Goal: Transaction & Acquisition: Obtain resource

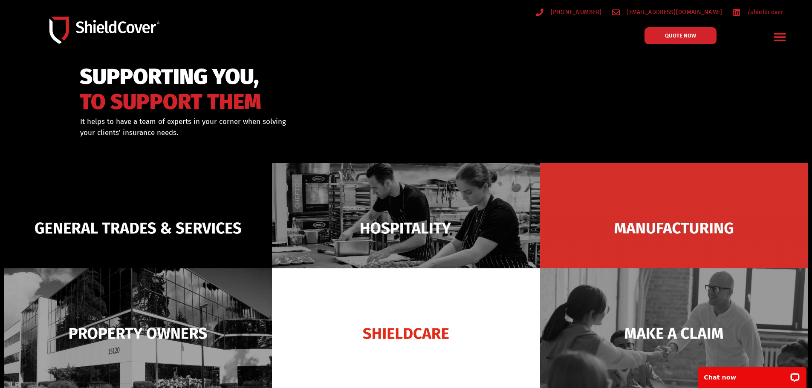
click at [735, 99] on div at bounding box center [406, 113] width 812 height 104
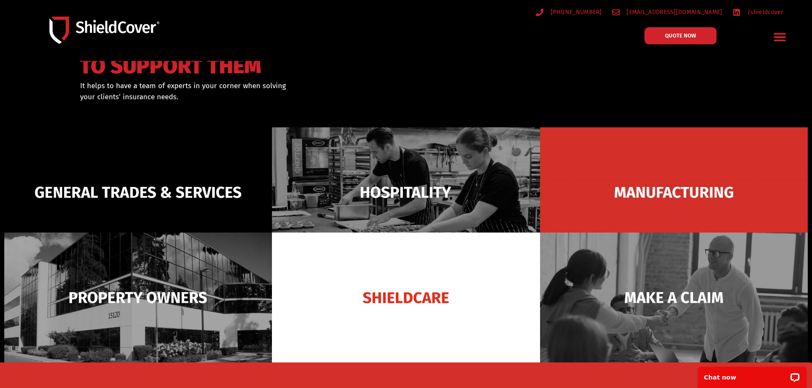
scroll to position [85, 0]
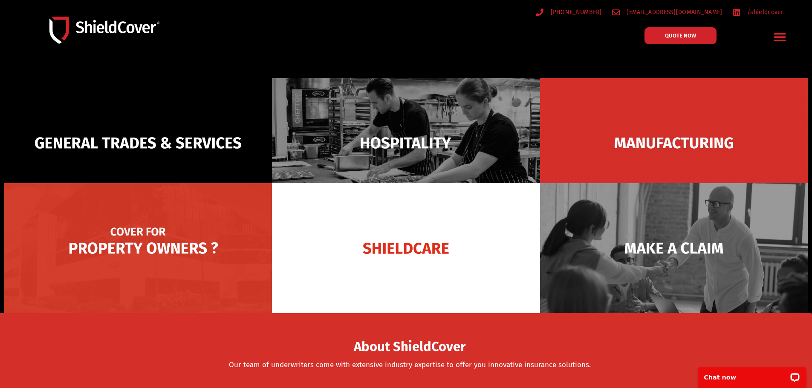
click at [159, 249] on img at bounding box center [138, 248] width 268 height 130
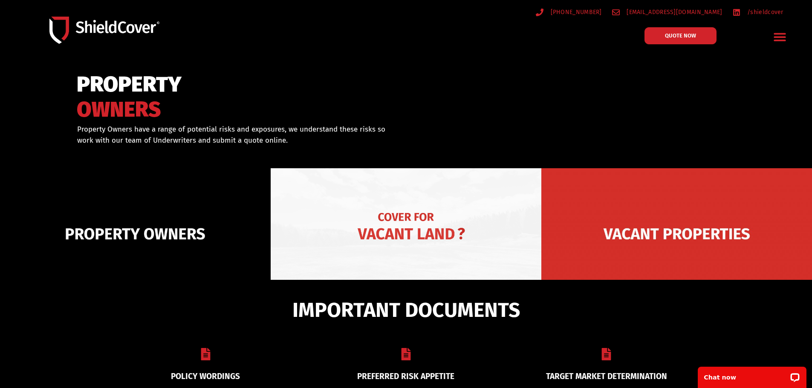
click at [369, 233] on img at bounding box center [406, 233] width 271 height 131
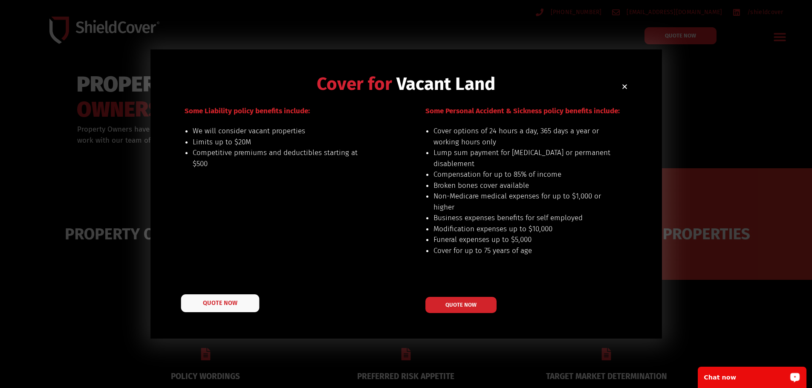
click at [209, 301] on span "QUOTE NOW" at bounding box center [220, 303] width 34 height 6
